Goal: Task Accomplishment & Management: Manage account settings

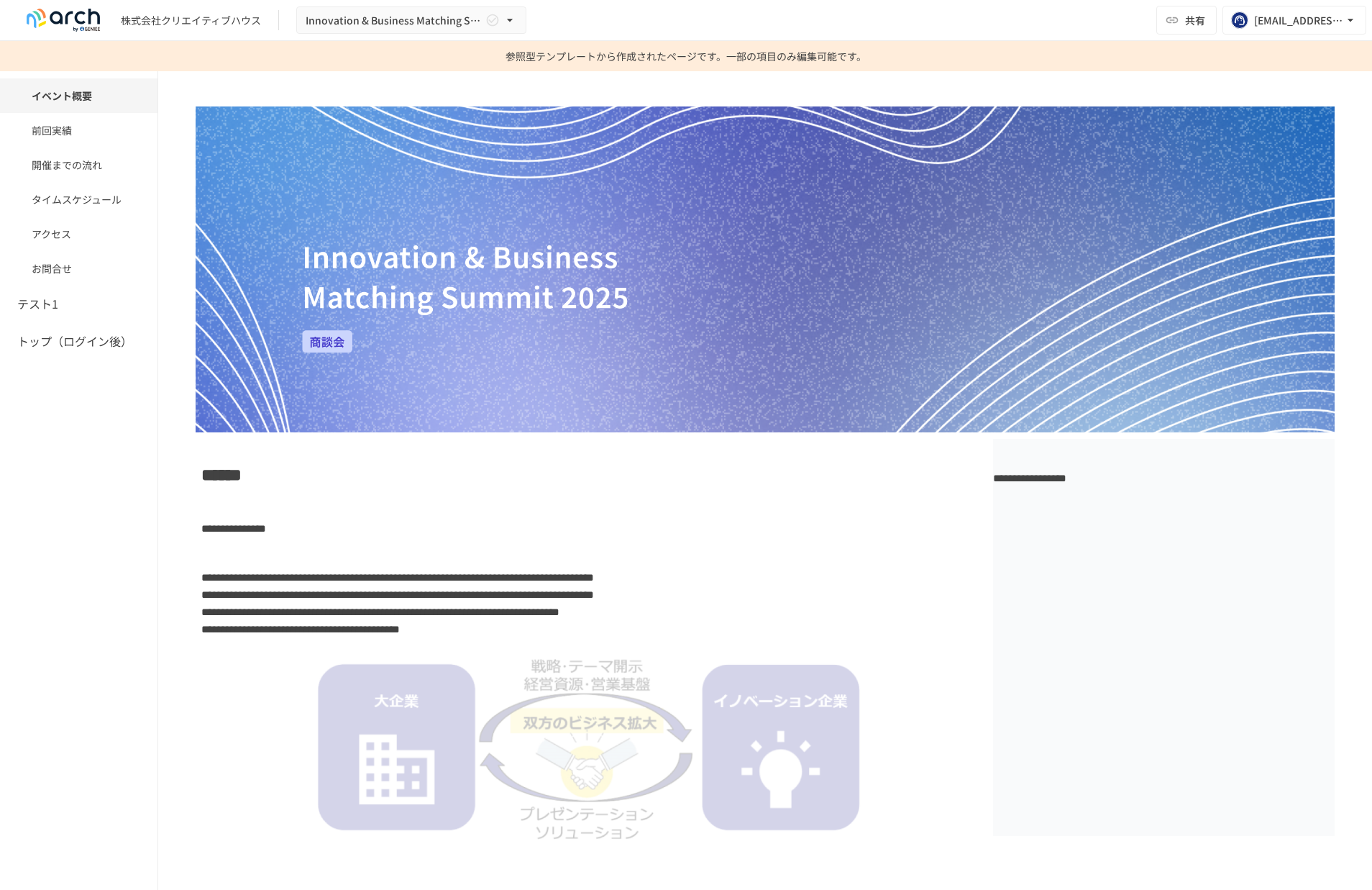
click at [202, 480] on span "******" at bounding box center [221, 475] width 40 height 17
click at [273, 580] on span "**********" at bounding box center [398, 578] width 393 height 11
click at [947, 407] on img at bounding box center [765, 269] width 1139 height 326
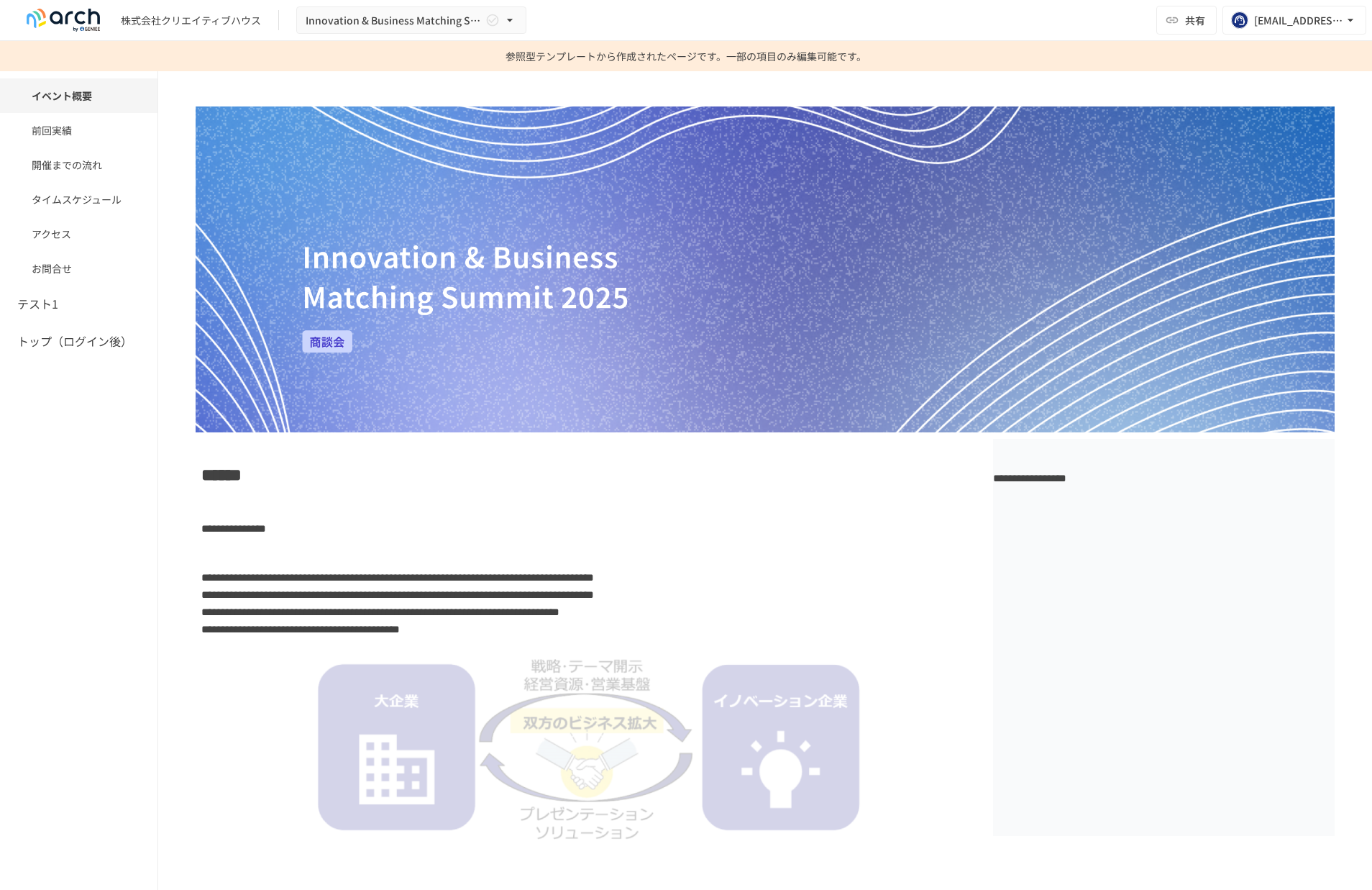
click at [947, 407] on img at bounding box center [765, 269] width 1139 height 326
click at [232, 473] on span "******" at bounding box center [221, 475] width 40 height 17
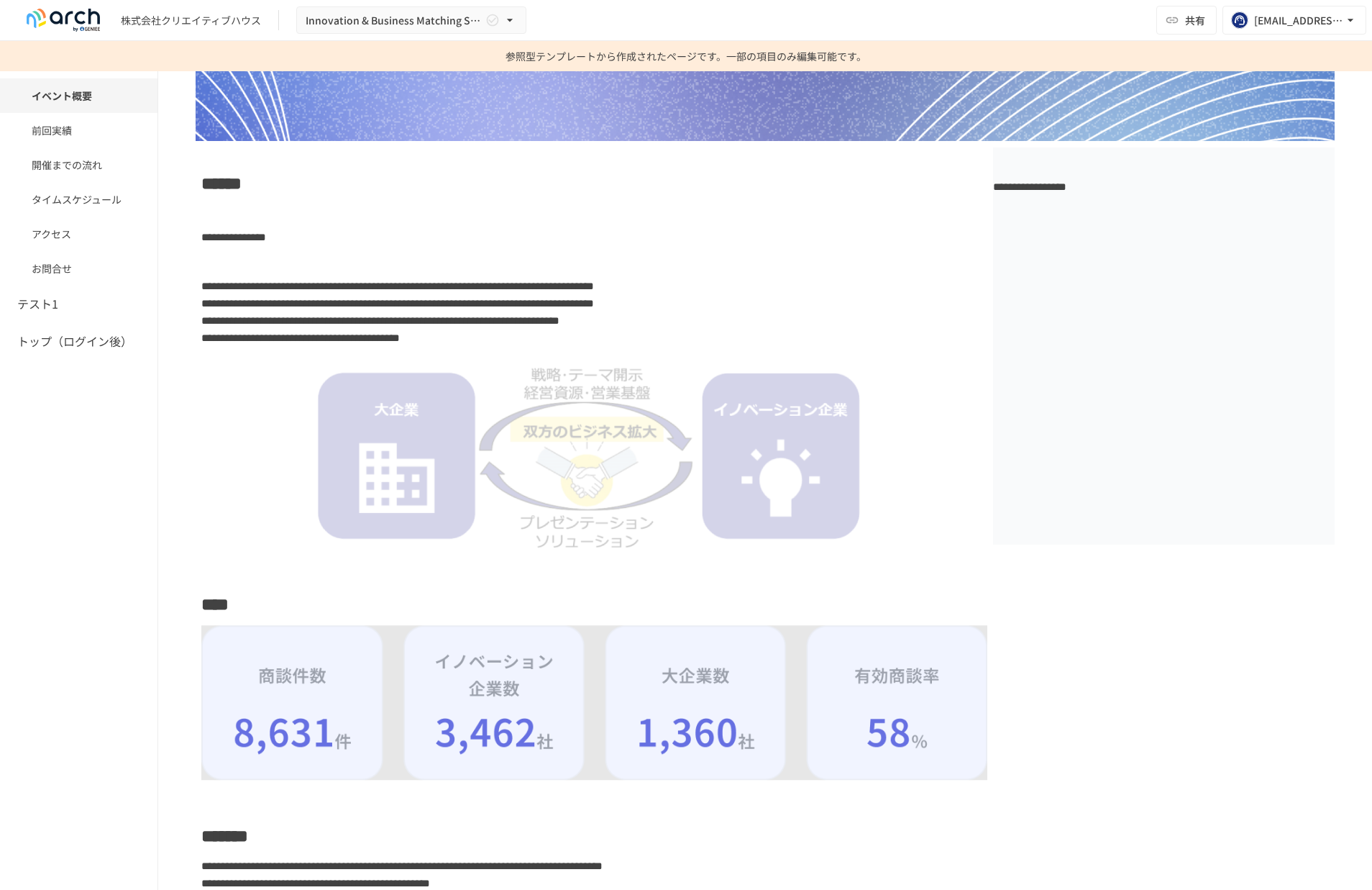
scroll to position [153, 0]
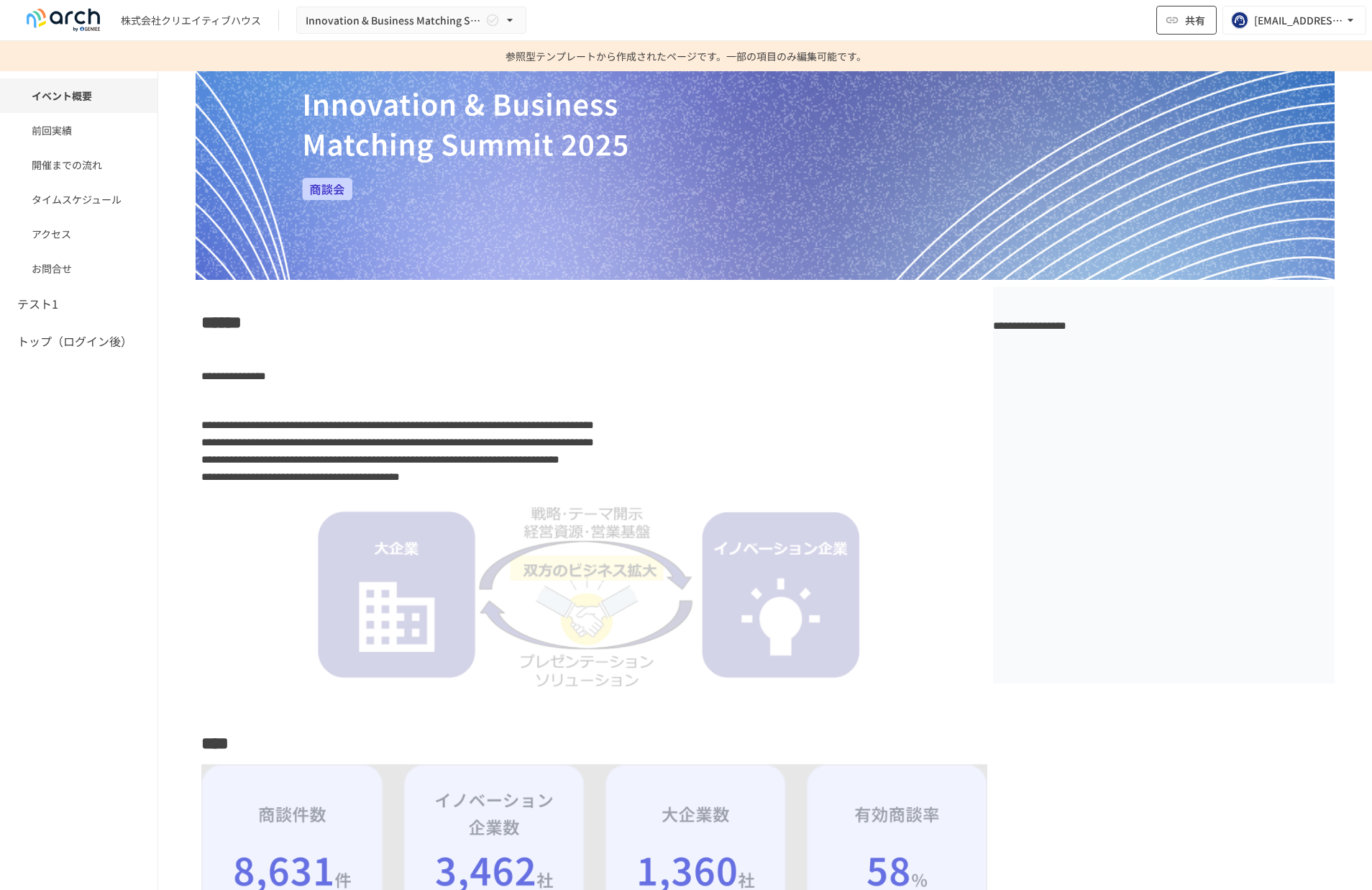
click at [1194, 29] on button "共有" at bounding box center [1187, 20] width 61 height 29
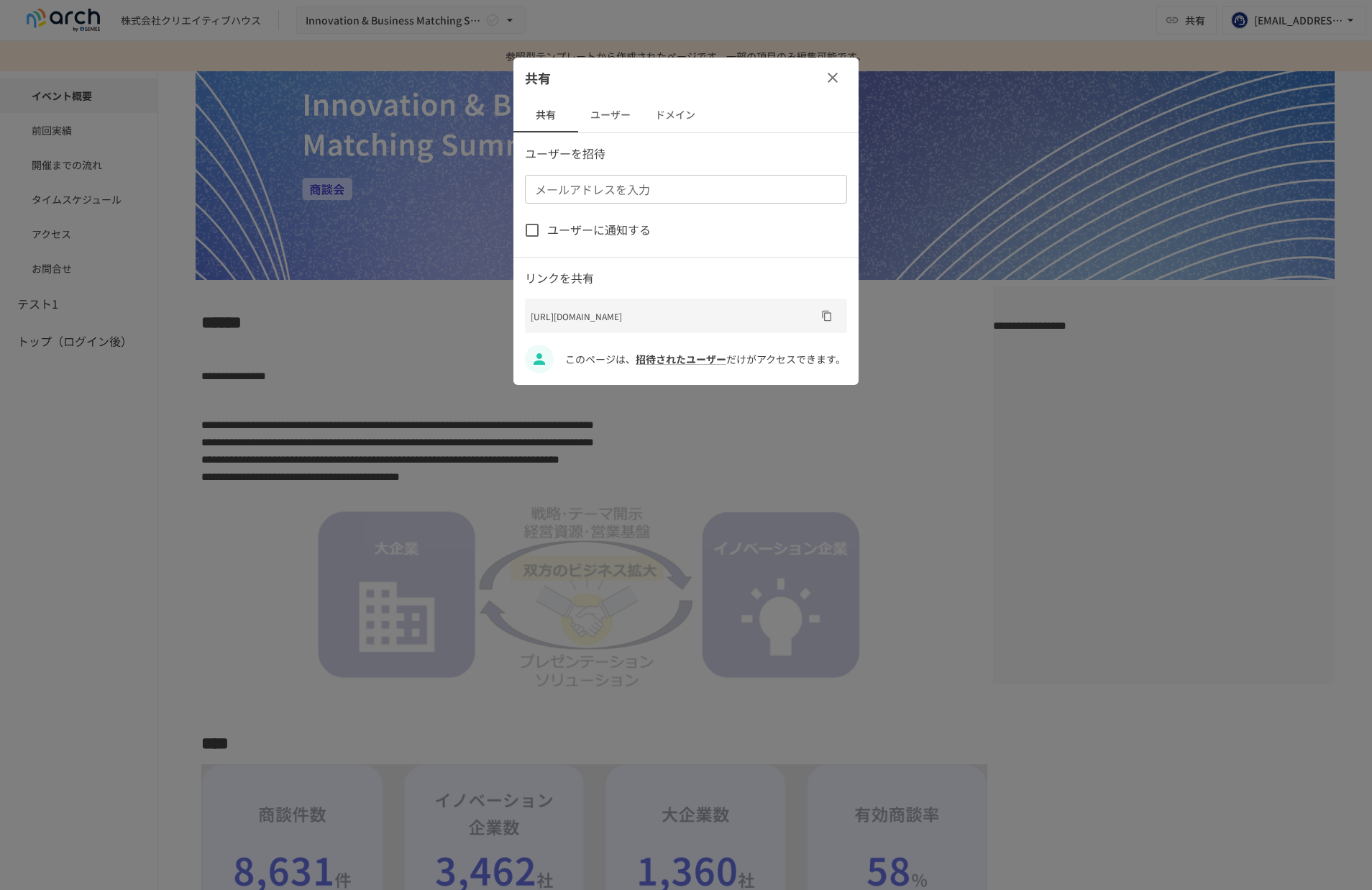
click at [603, 111] on button "ユーザー" at bounding box center [611, 115] width 64 height 35
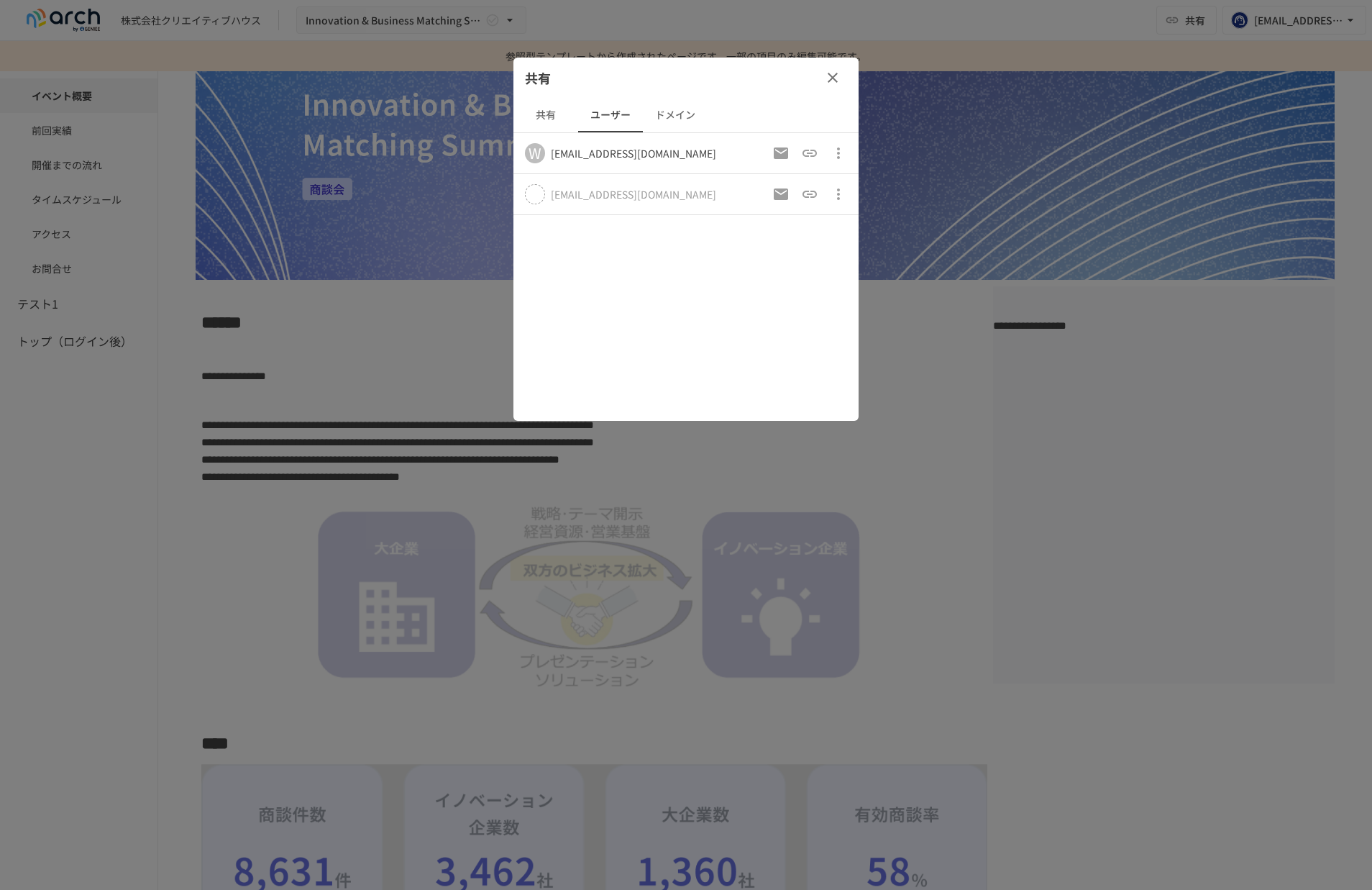
click at [827, 79] on icon "button" at bounding box center [833, 78] width 17 height 17
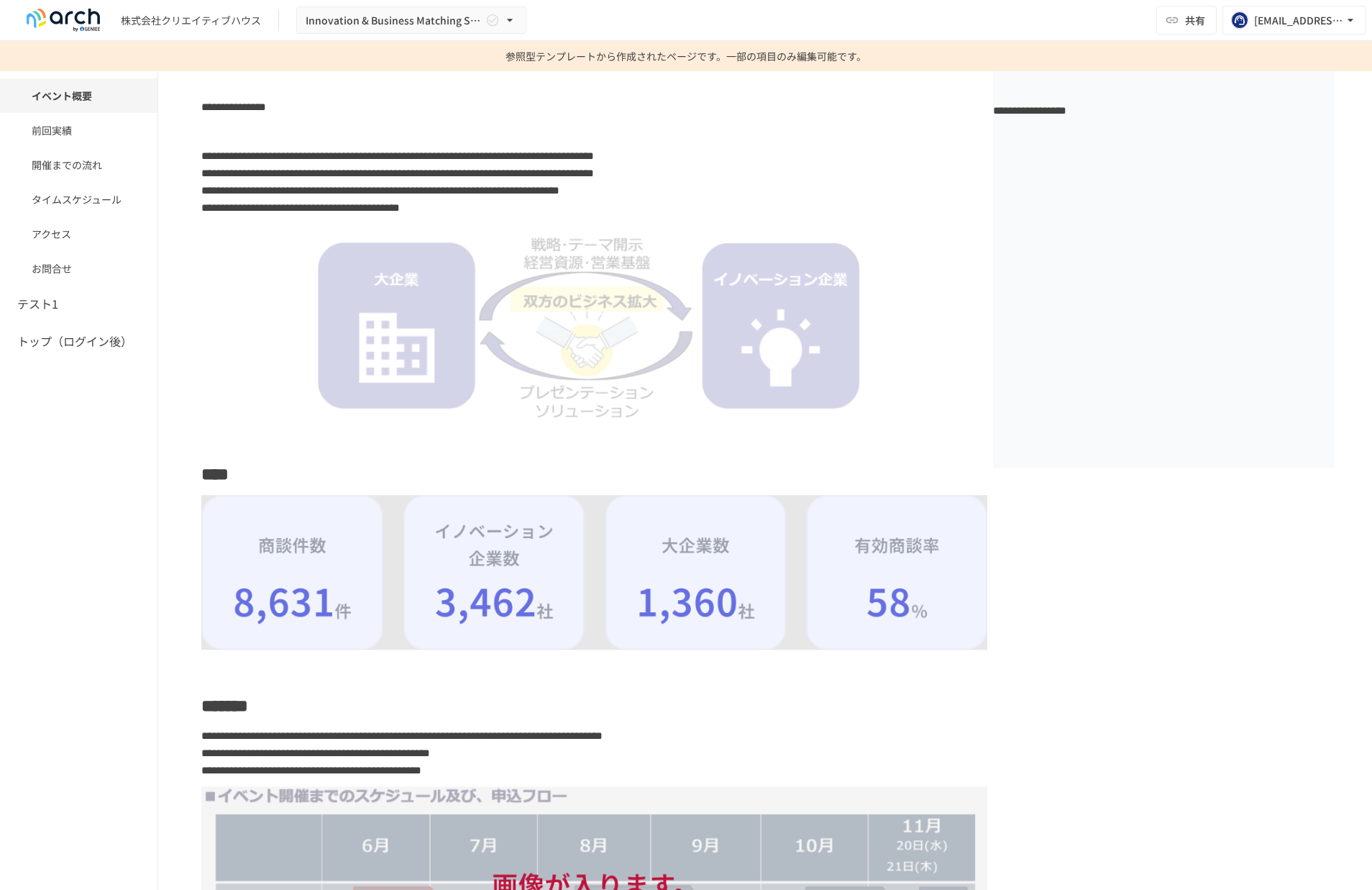
scroll to position [0, 0]
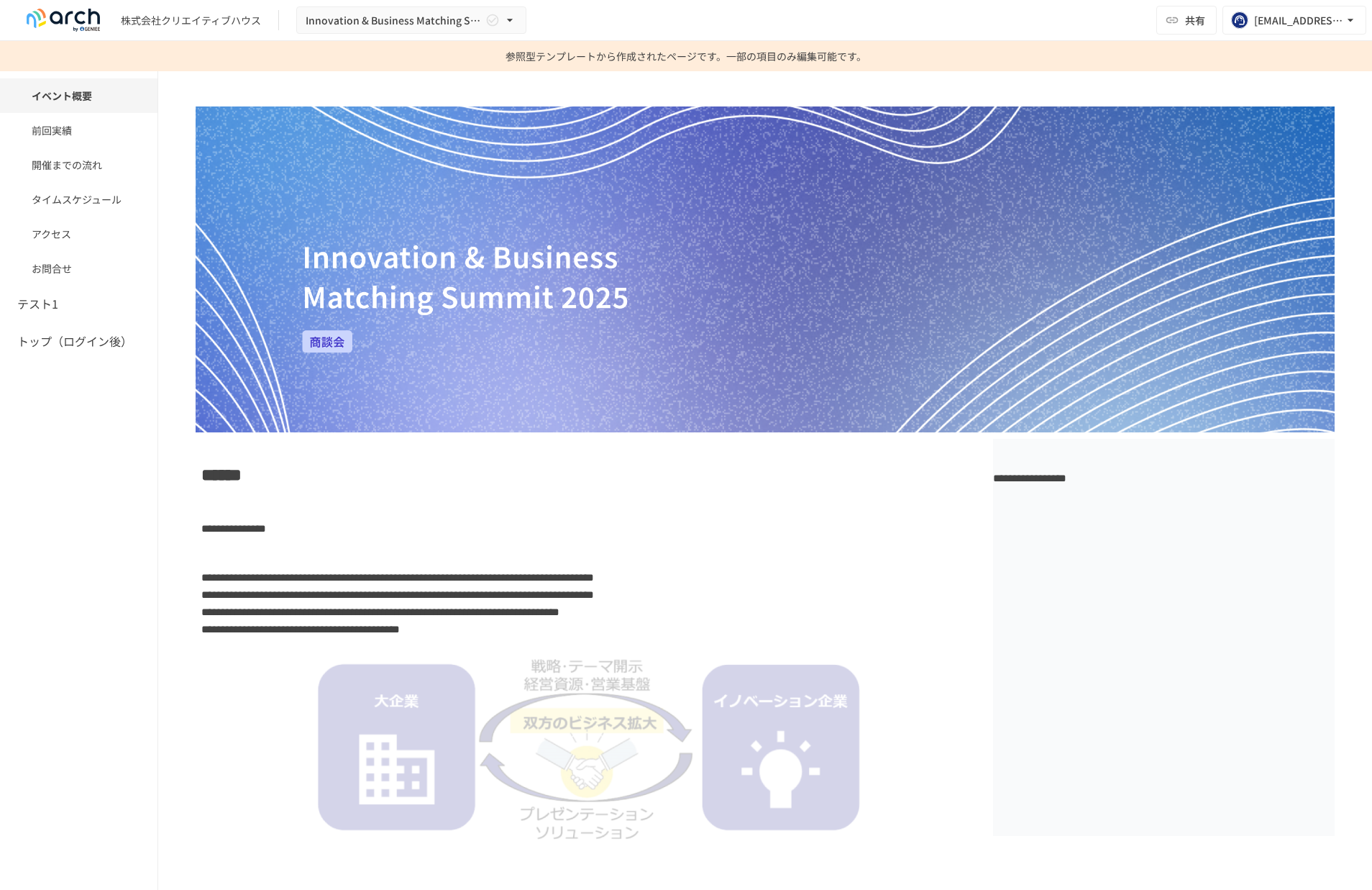
click at [1176, 30] on button "共有" at bounding box center [1187, 20] width 61 height 29
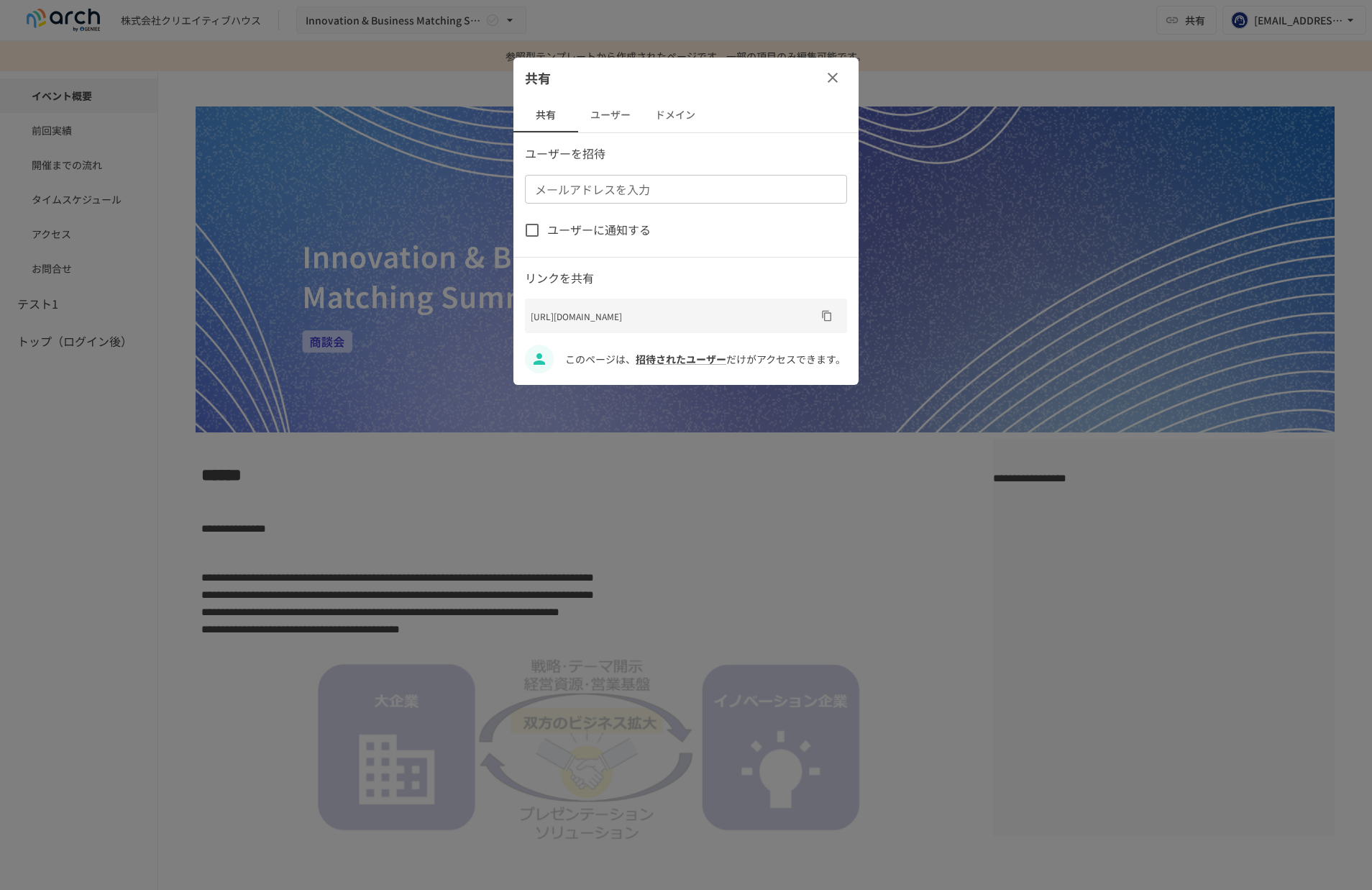
click at [584, 126] on button "ユーザー" at bounding box center [611, 115] width 64 height 35
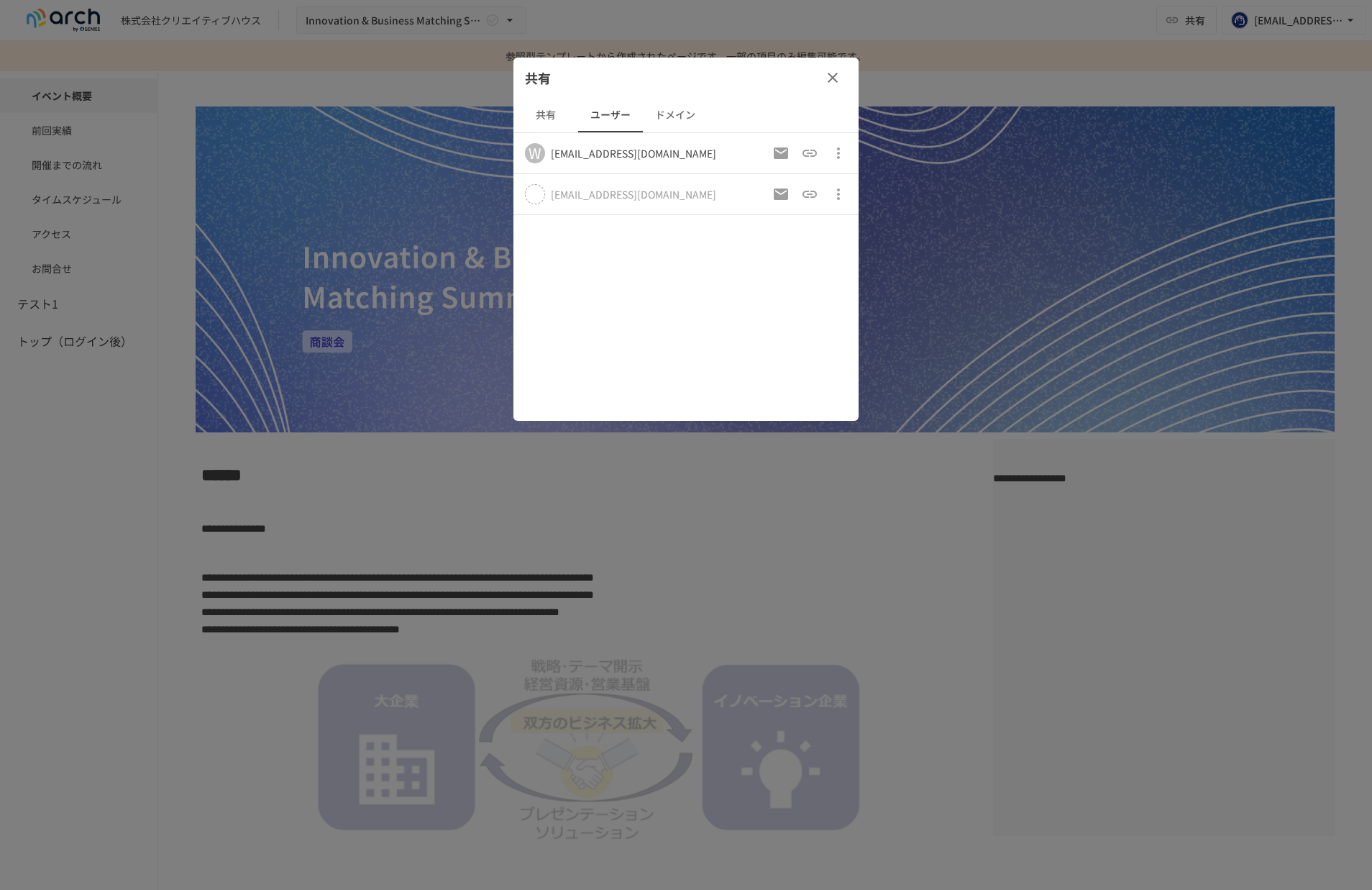
click at [540, 120] on button "共有" at bounding box center [545, 115] width 64 height 35
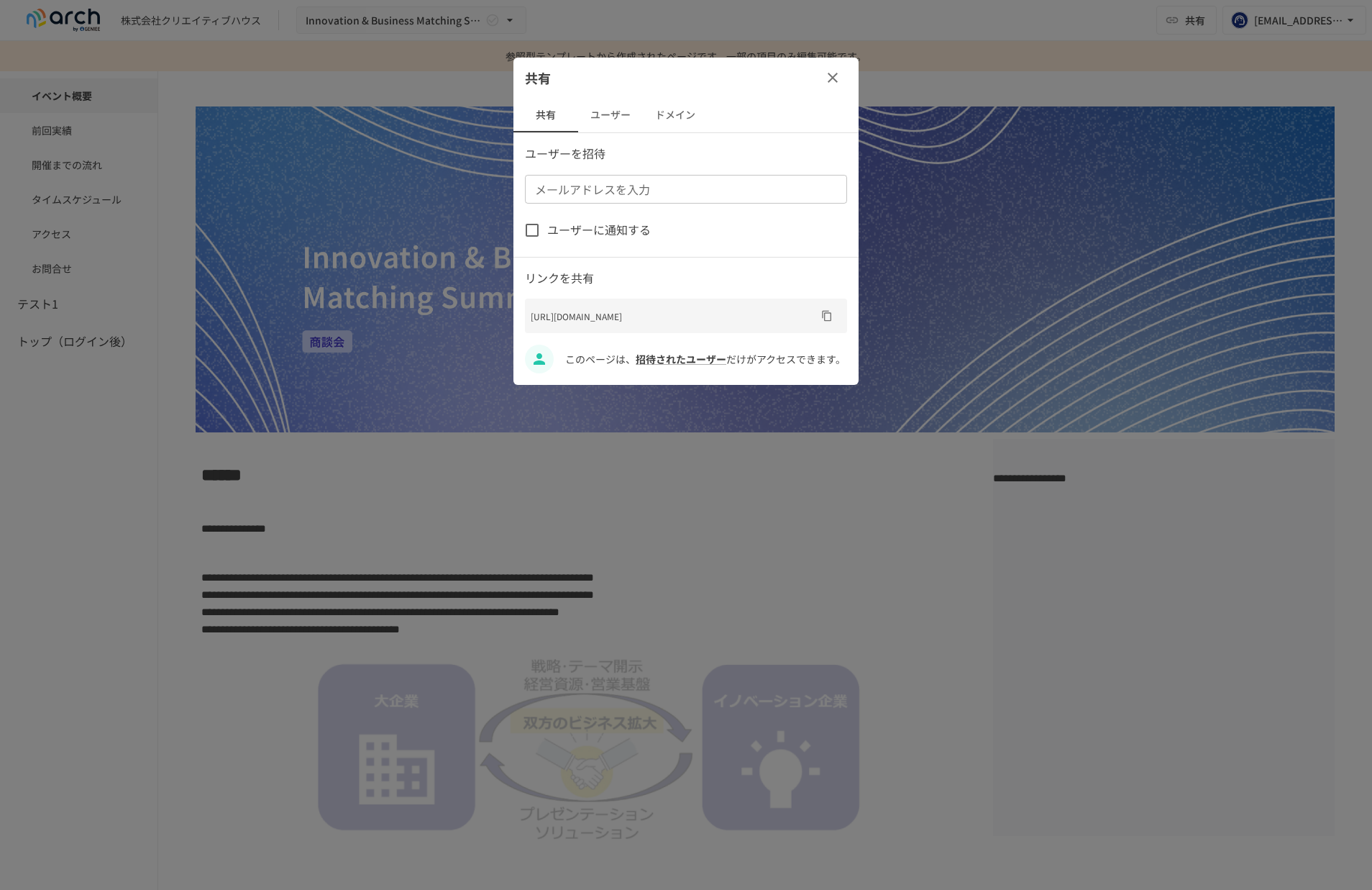
click at [563, 194] on div "メールアドレスを入力 メールアドレスを入力" at bounding box center [686, 189] width 322 height 29
click at [259, 503] on div at bounding box center [686, 445] width 1372 height 890
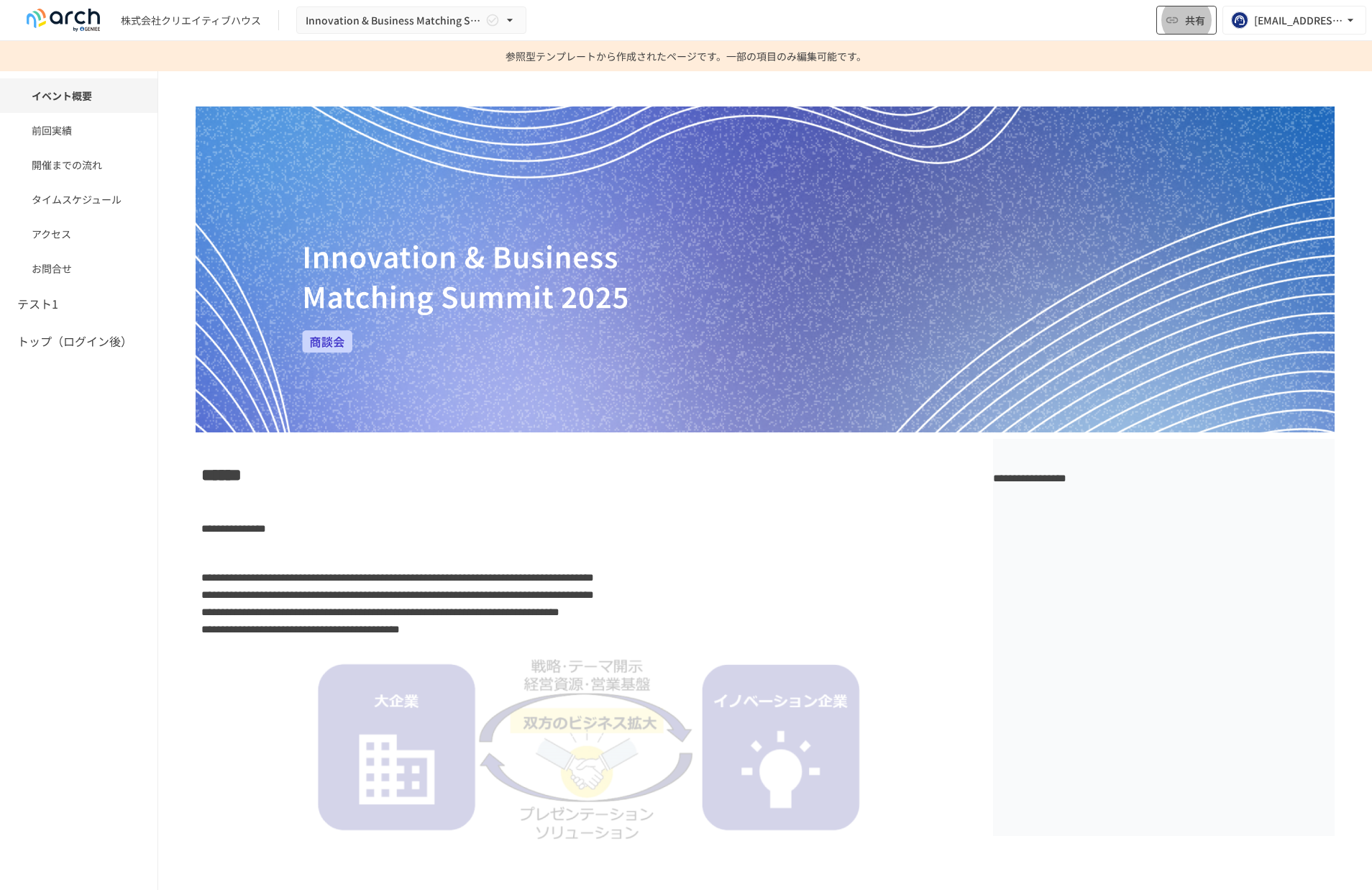
click at [1183, 20] on button "共有" at bounding box center [1187, 20] width 61 height 29
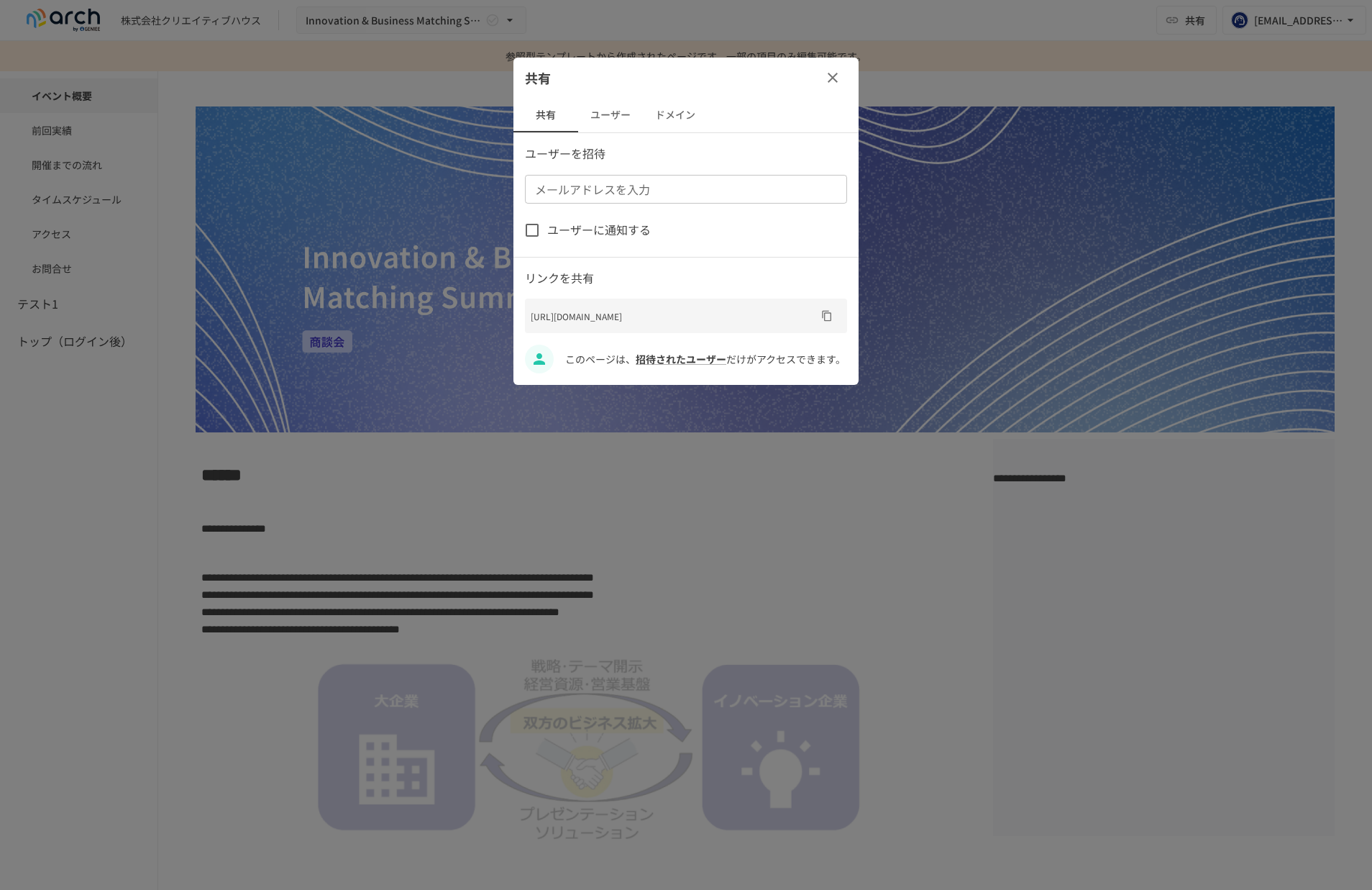
click at [842, 74] on button "button" at bounding box center [832, 78] width 29 height 29
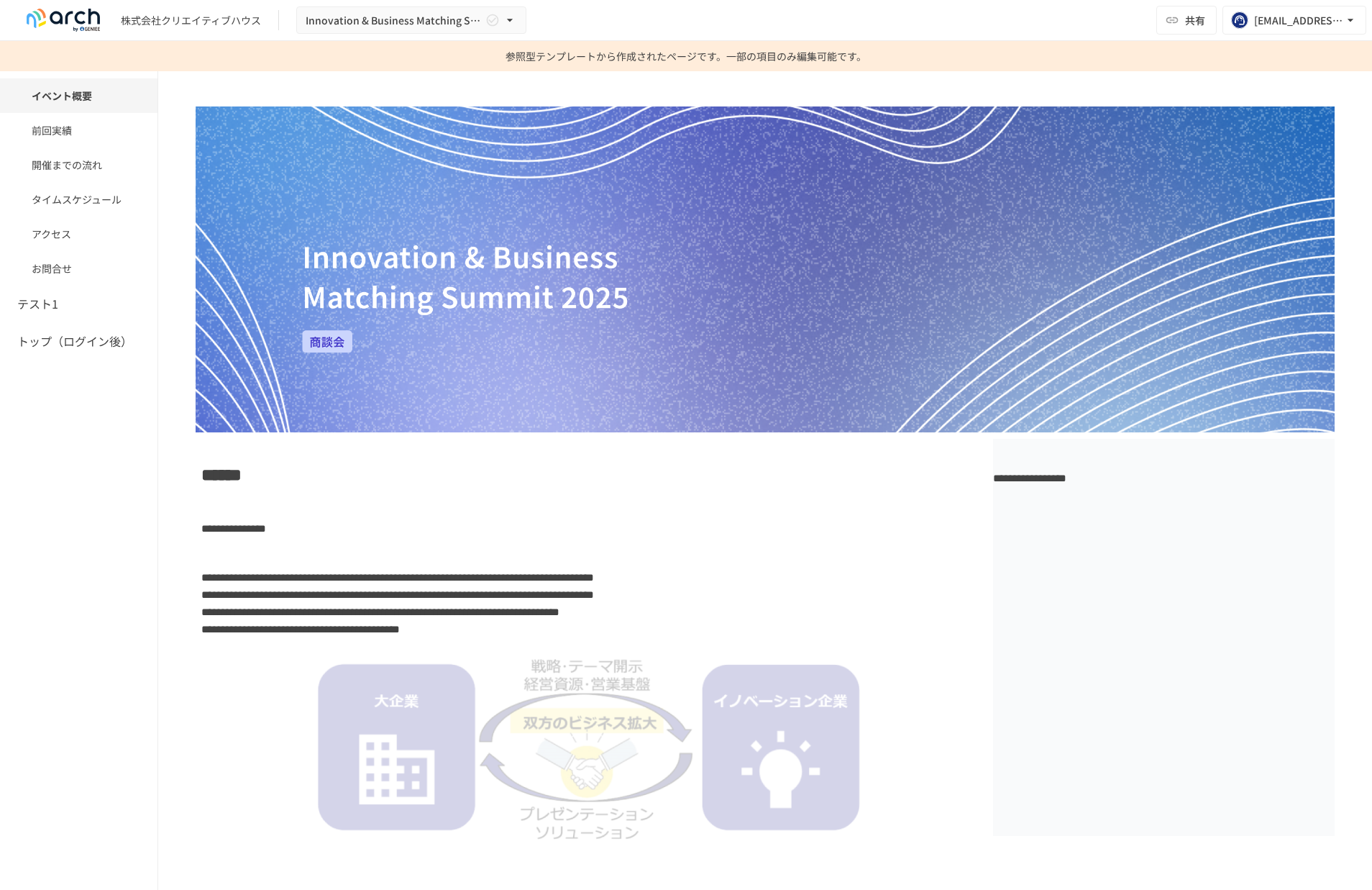
click at [618, 57] on p "参照型テンプレートから作成されたページです。一部の項目のみ編集可能です。" at bounding box center [685, 56] width 361 height 30
click at [1216, 13] on button "共有" at bounding box center [1187, 20] width 61 height 29
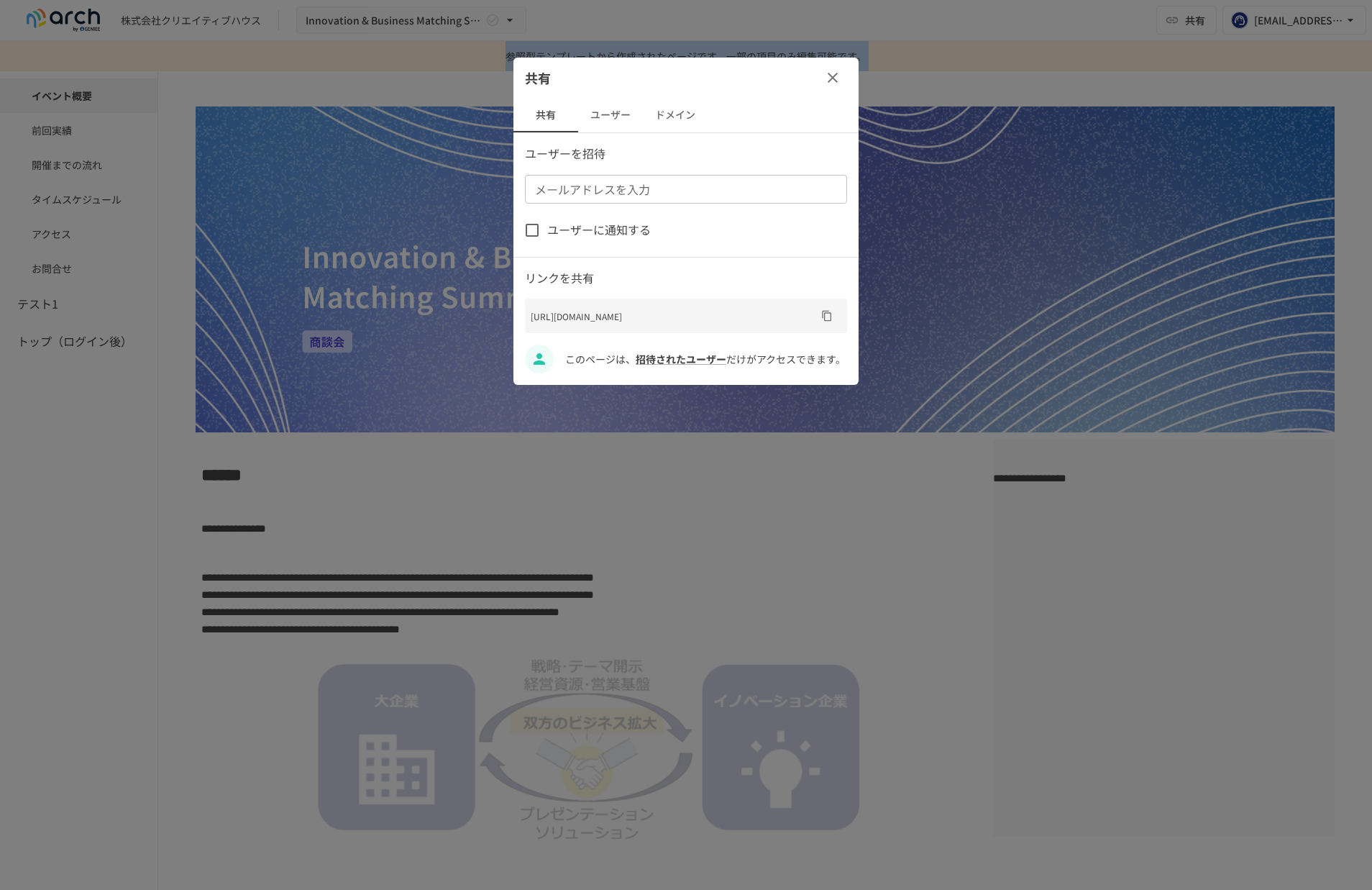
click at [578, 190] on div "メールアドレスを入力 メールアドレスを入力" at bounding box center [686, 189] width 322 height 29
click at [618, 116] on button "ユーザー" at bounding box center [611, 115] width 64 height 35
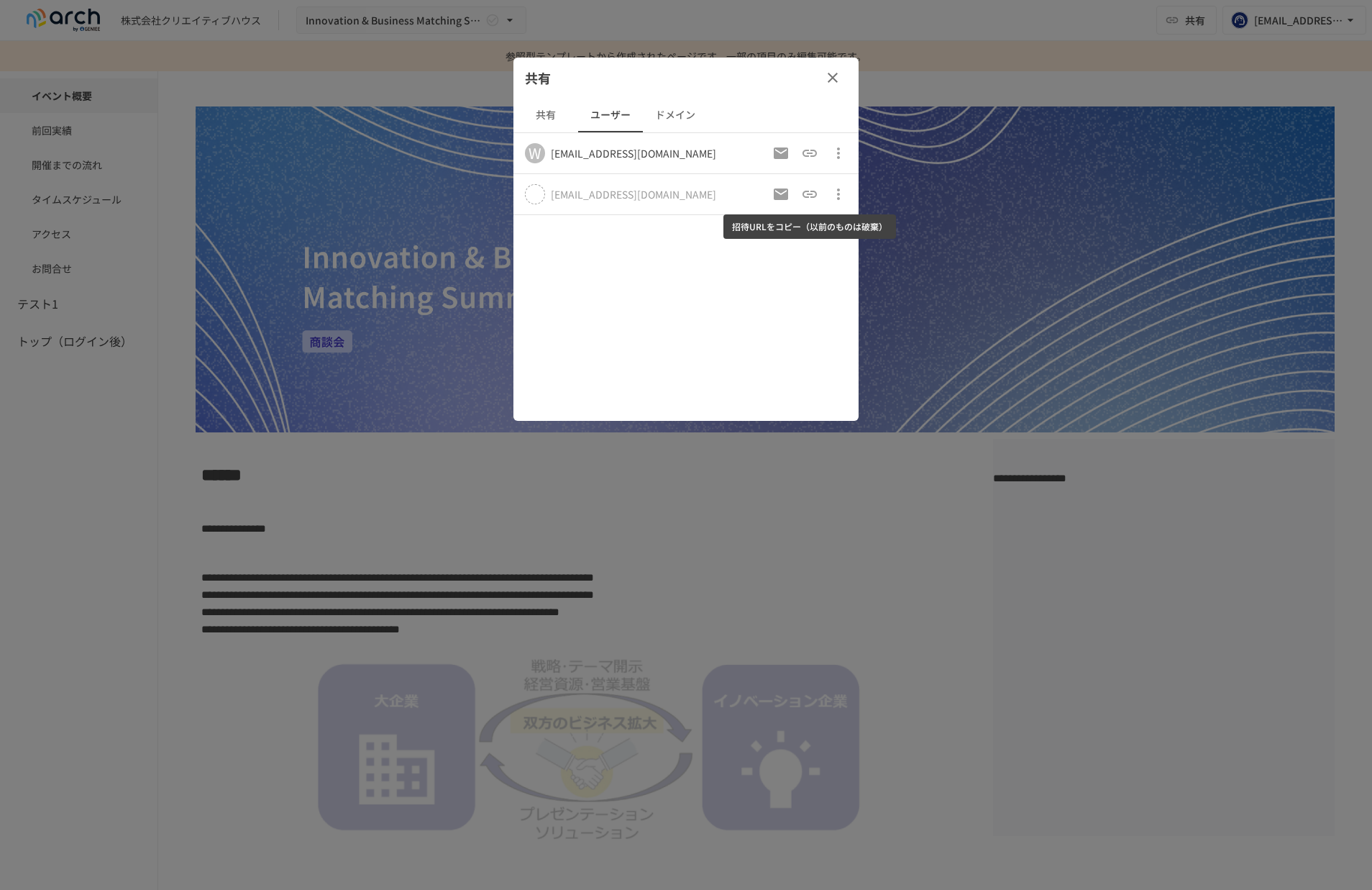
click at [808, 191] on icon "招待URLをコピー（以前のものは破棄）" at bounding box center [809, 194] width 14 height 7
click at [809, 195] on icon "招待URLをコピー（以前のものは破棄）" at bounding box center [810, 194] width 17 height 17
click at [834, 76] on icon "button" at bounding box center [832, 77] width 10 height 10
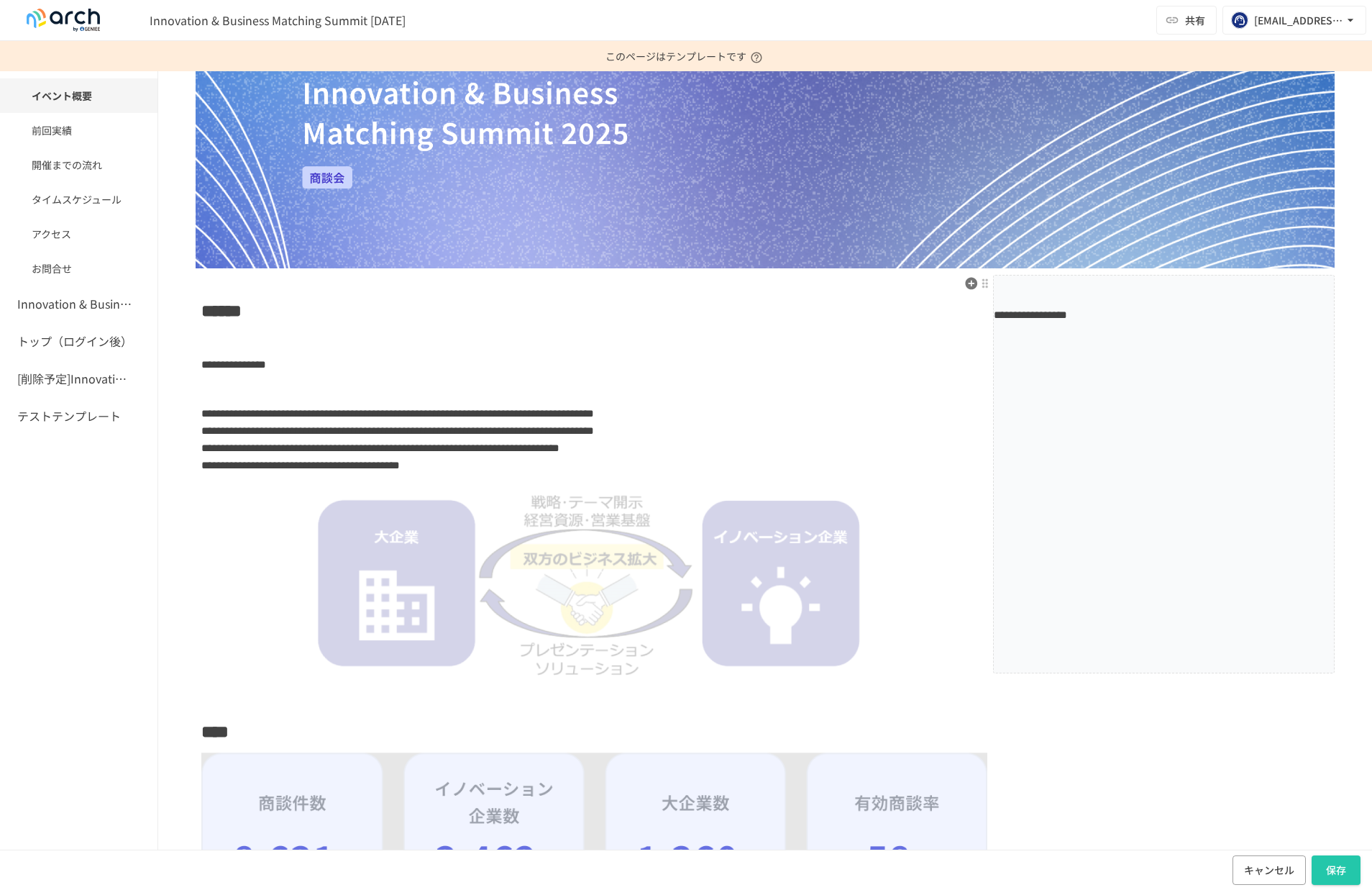
scroll to position [178, 0]
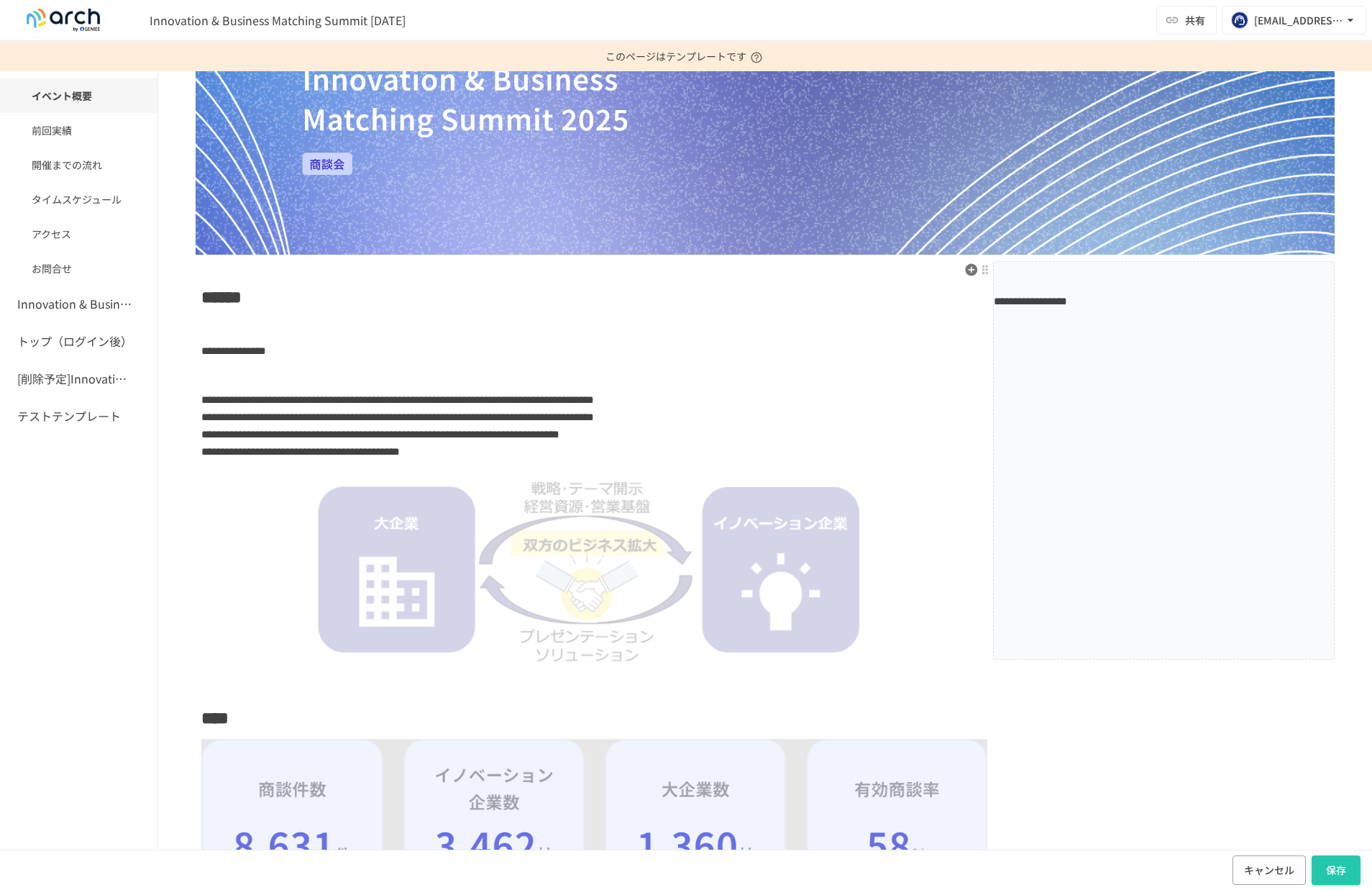
click at [1093, 414] on p at bounding box center [1164, 424] width 340 height 19
click at [1073, 529] on p at bounding box center [1164, 522] width 340 height 19
click at [988, 273] on div at bounding box center [985, 270] width 12 height 12
click at [1014, 293] on span "ブロックの設定" at bounding box center [1096, 292] width 178 height 13
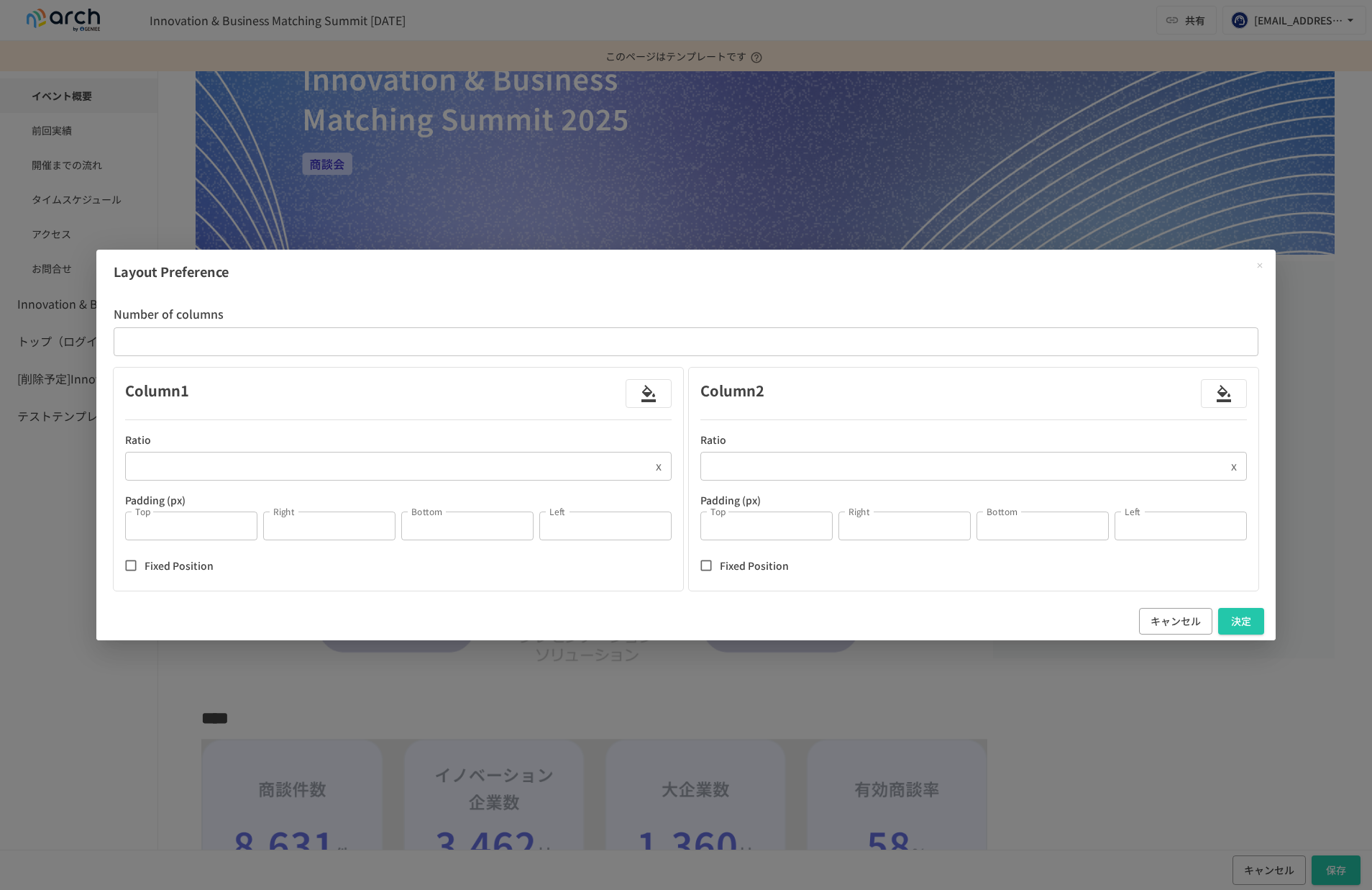
type input "***"
type input "*"
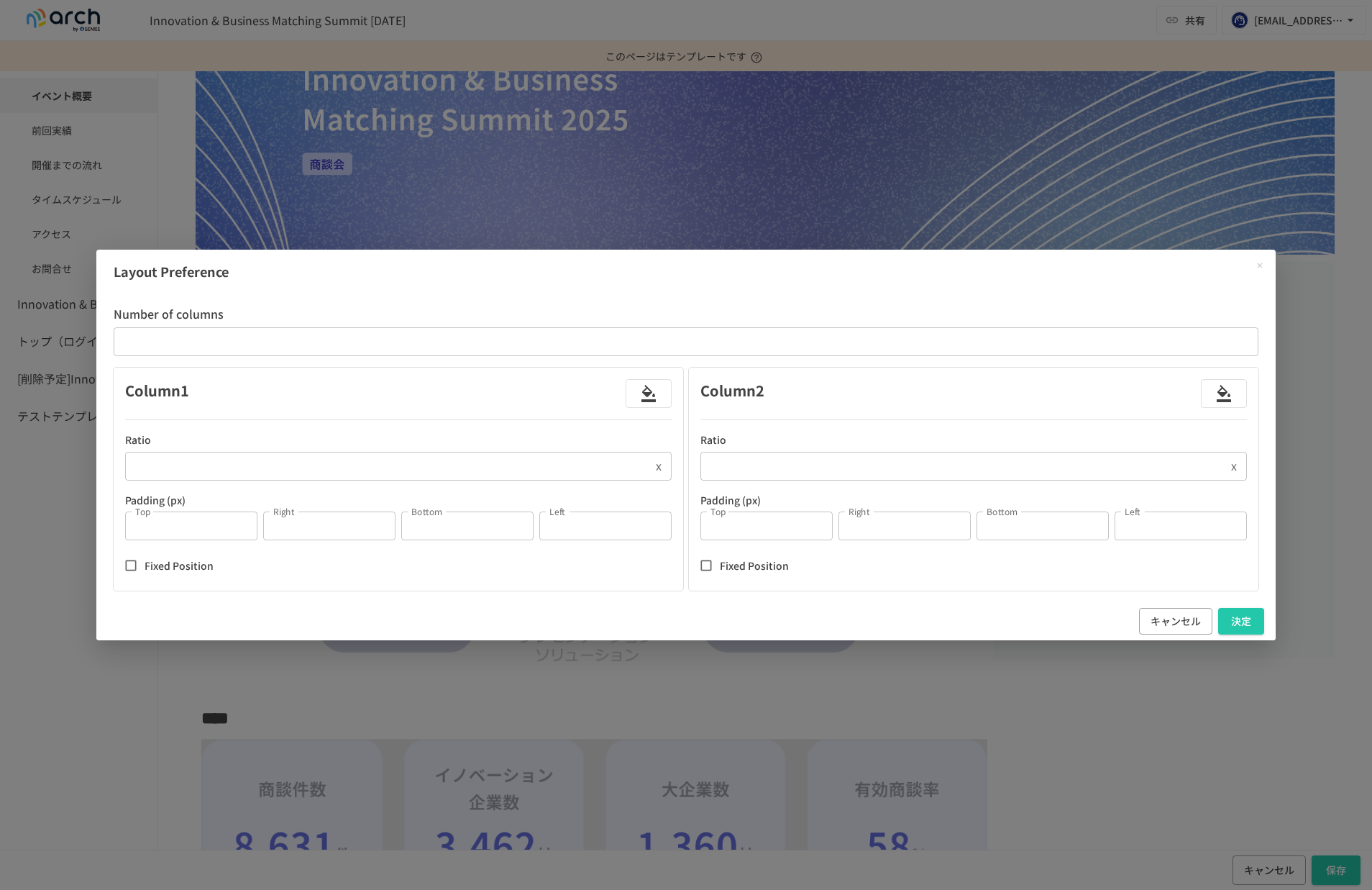
type input "*"
click at [1173, 628] on button "キャンセル" at bounding box center [1176, 621] width 73 height 27
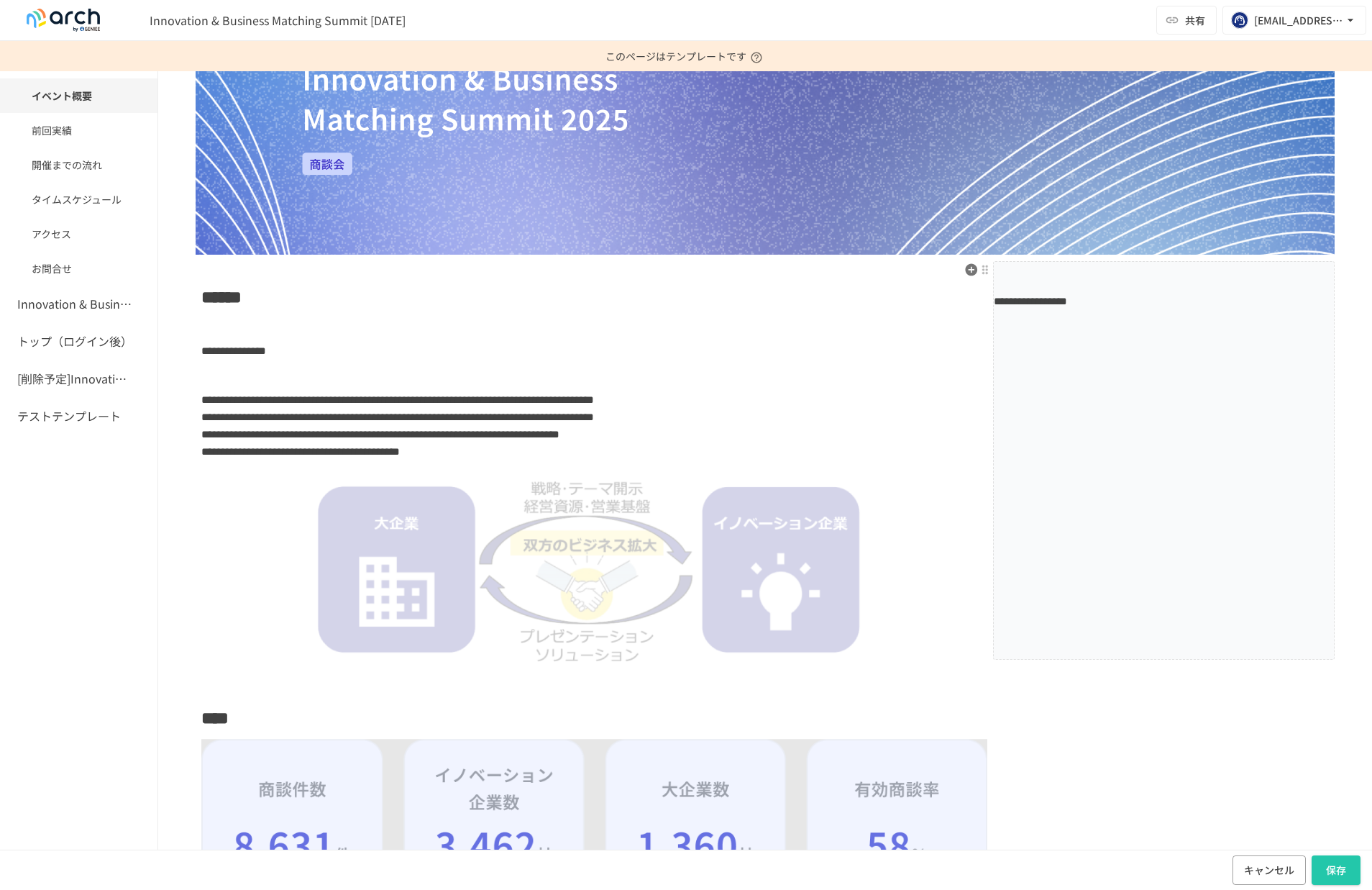
click at [1102, 580] on div "**********" at bounding box center [1164, 460] width 342 height 399
click at [1079, 645] on p at bounding box center [1164, 644] width 340 height 19
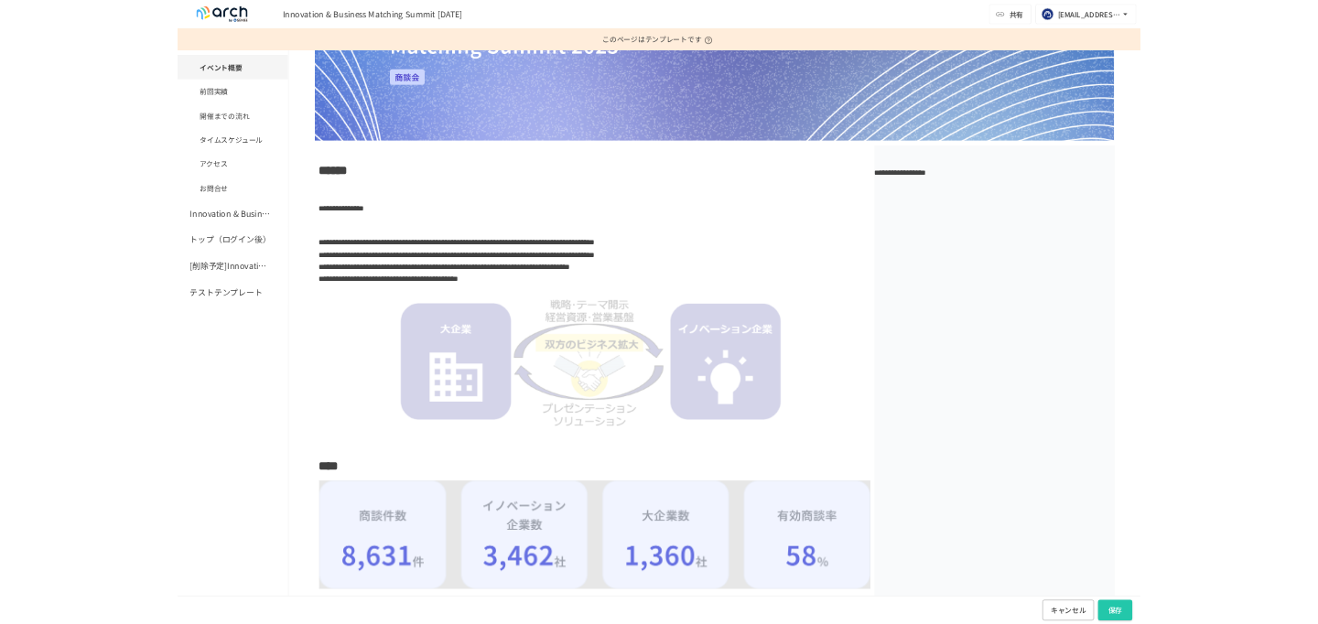
scroll to position [326, 0]
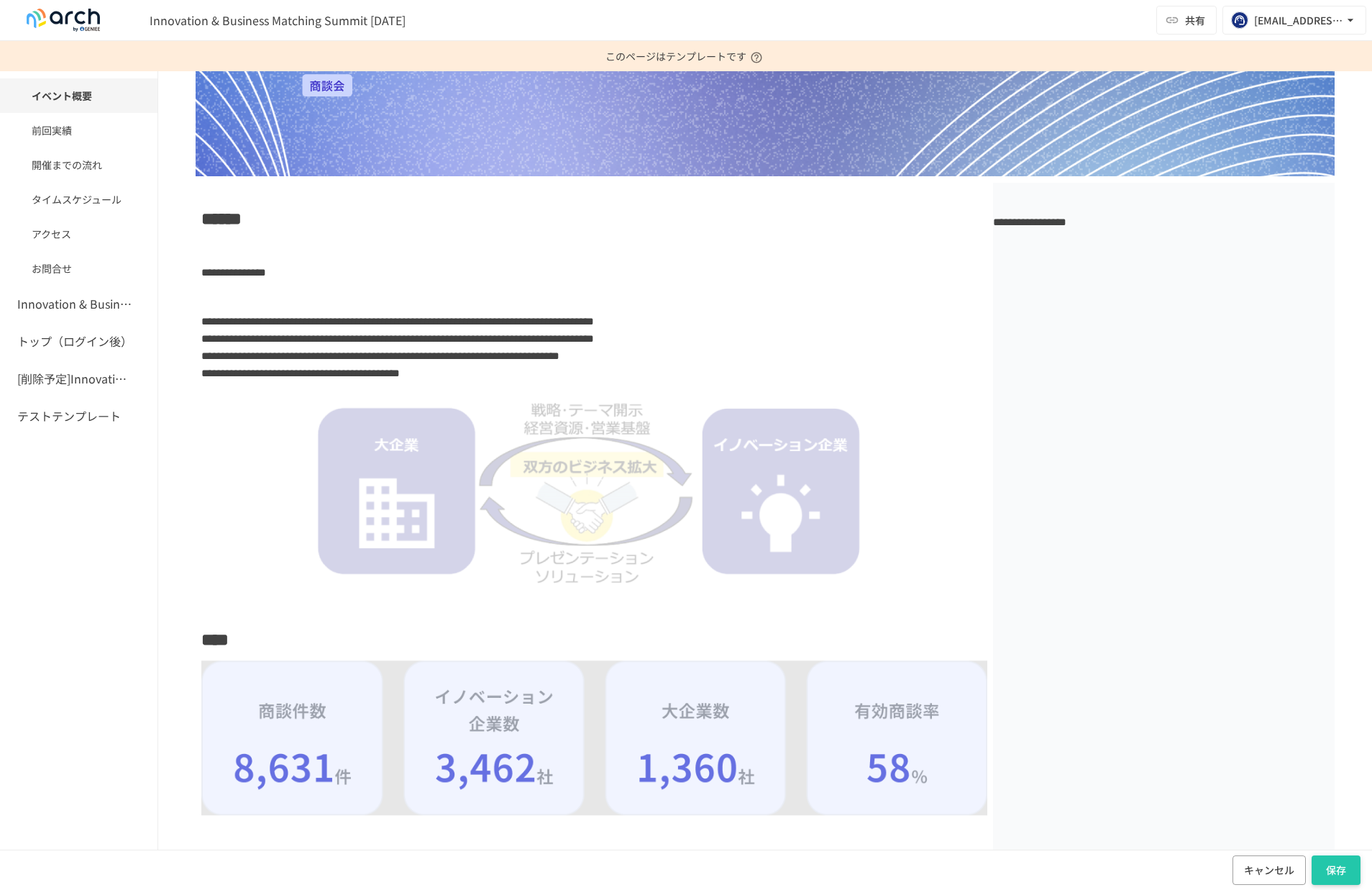
click at [1337, 875] on button "保存" at bounding box center [1336, 870] width 49 height 30
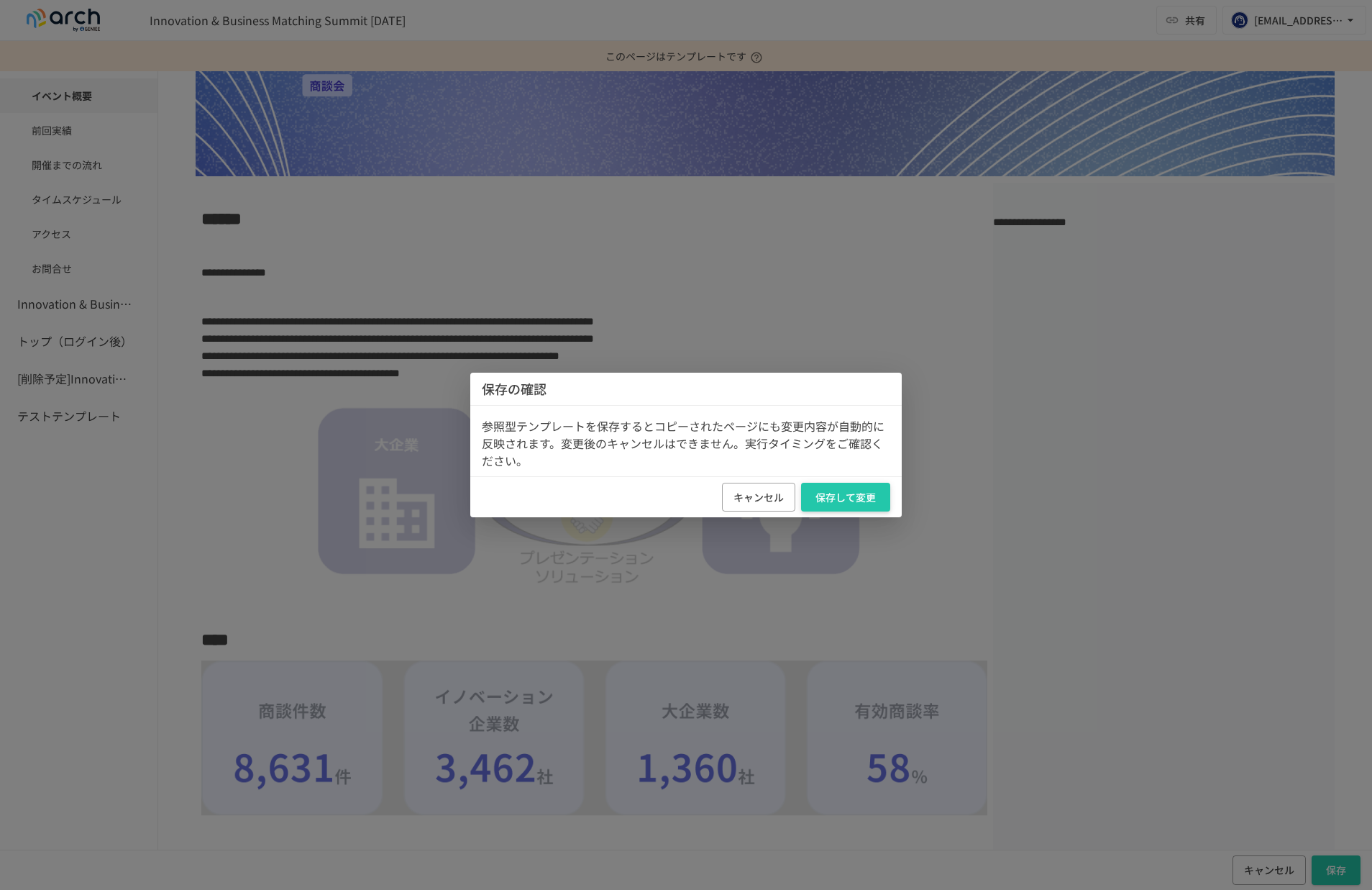
click at [837, 496] on button "保存して変更" at bounding box center [846, 498] width 89 height 30
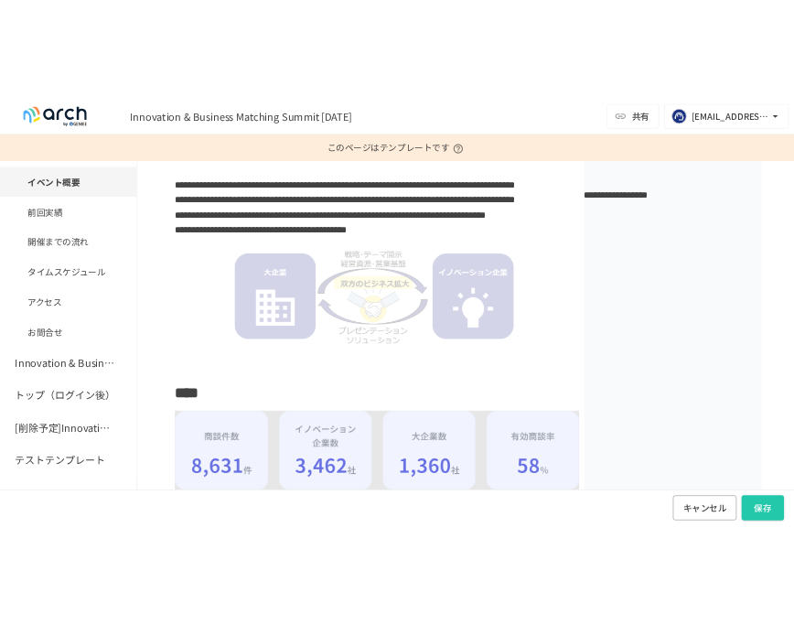
scroll to position [0, 0]
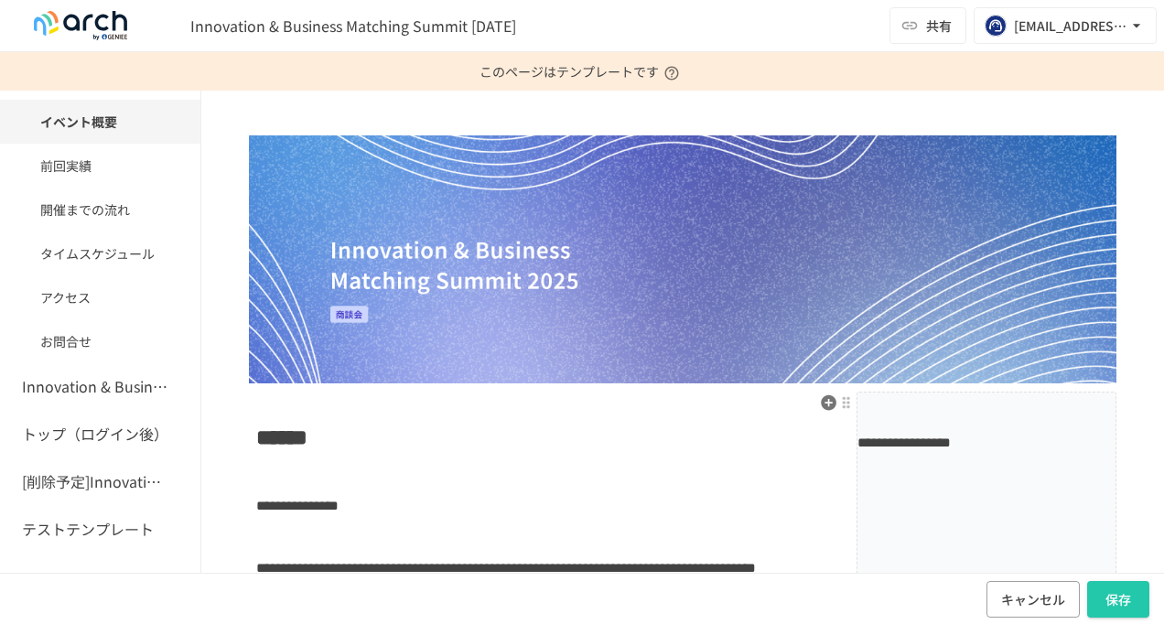
click at [928, 436] on span "**********" at bounding box center [904, 443] width 93 height 14
click at [842, 399] on div at bounding box center [846, 402] width 15 height 15
click at [880, 437] on span "ブロックの設定" at bounding box center [988, 431] width 227 height 17
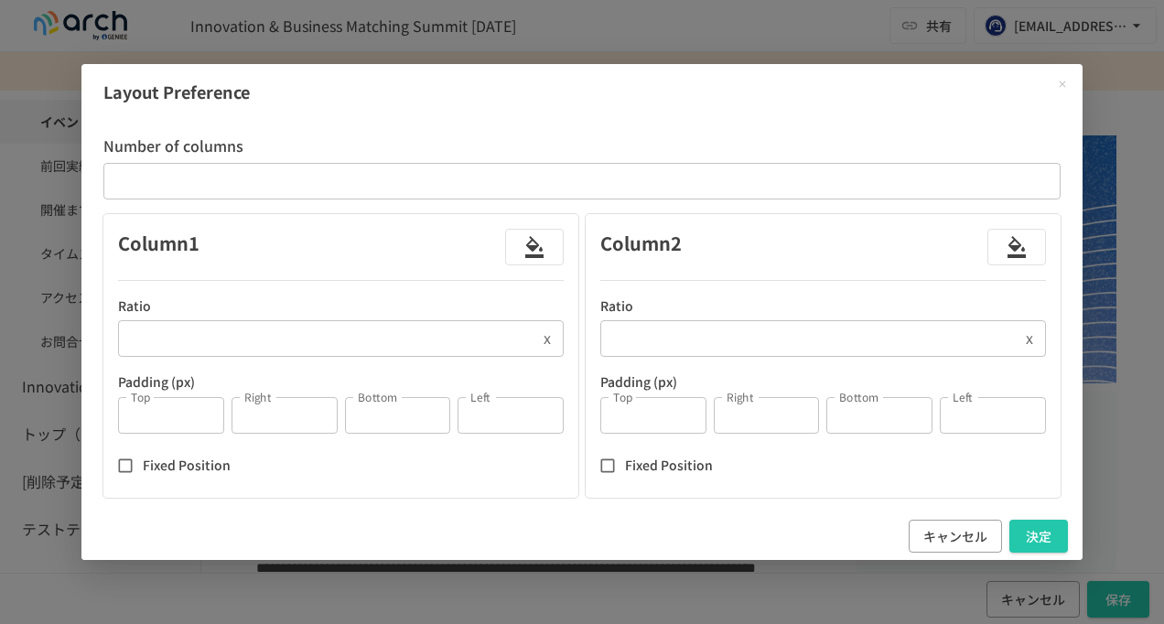
type input "***"
type input "*"
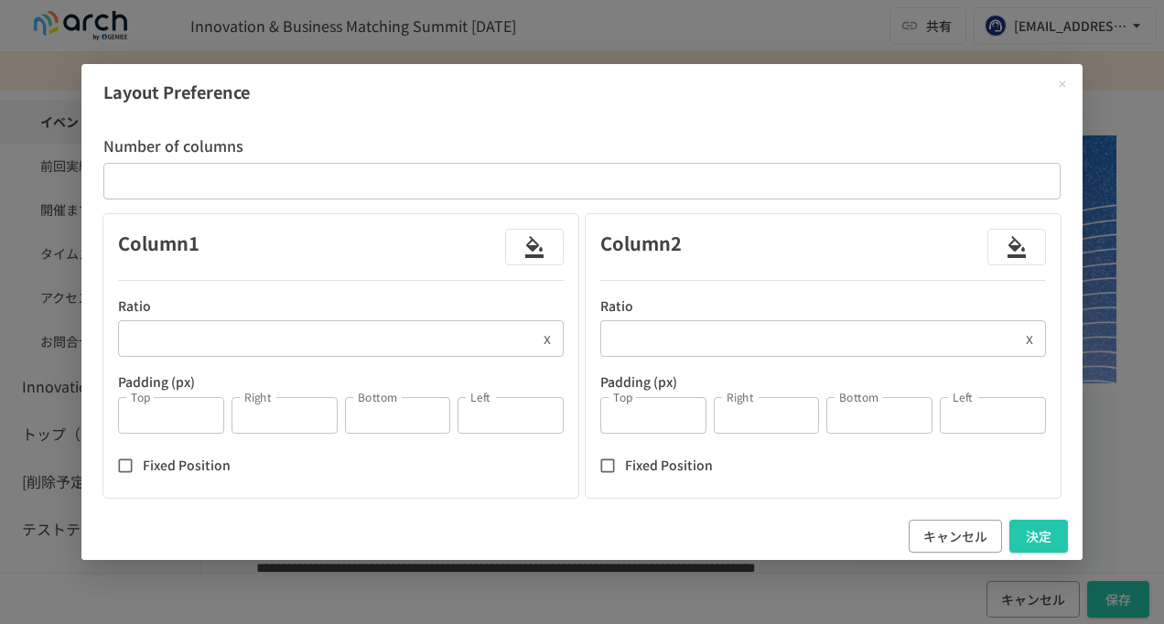
type input "*"
